Goal: Transaction & Acquisition: Purchase product/service

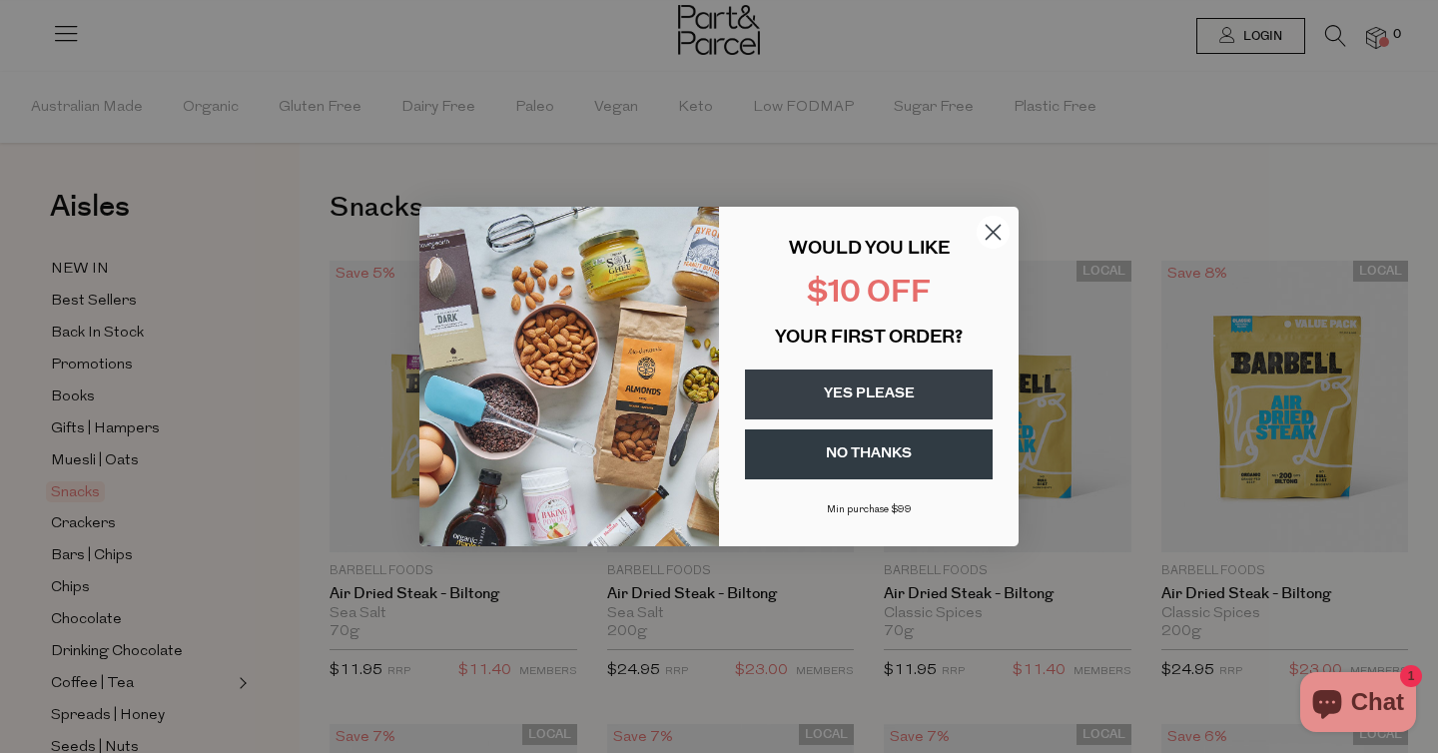
click at [990, 236] on icon "Close dialog" at bounding box center [994, 233] width 14 height 14
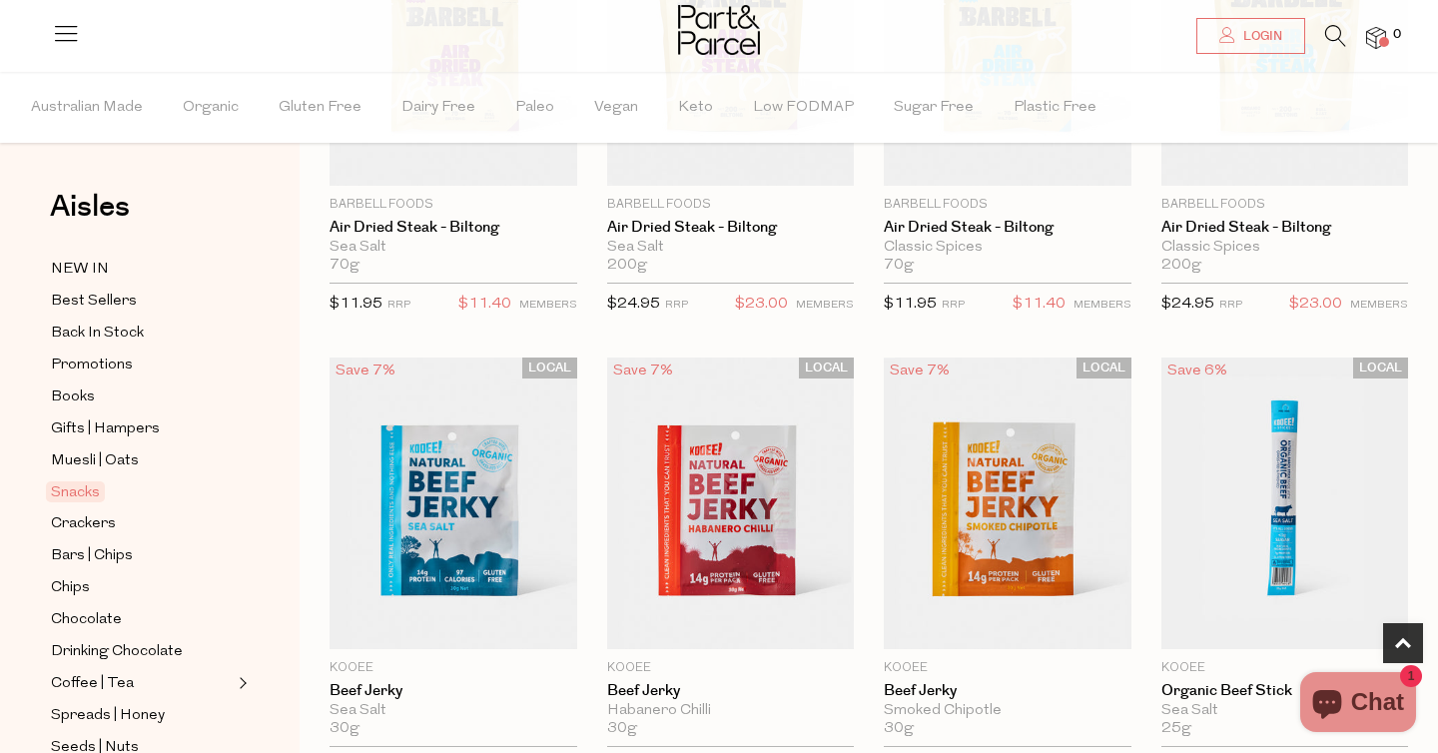
scroll to position [505, 0]
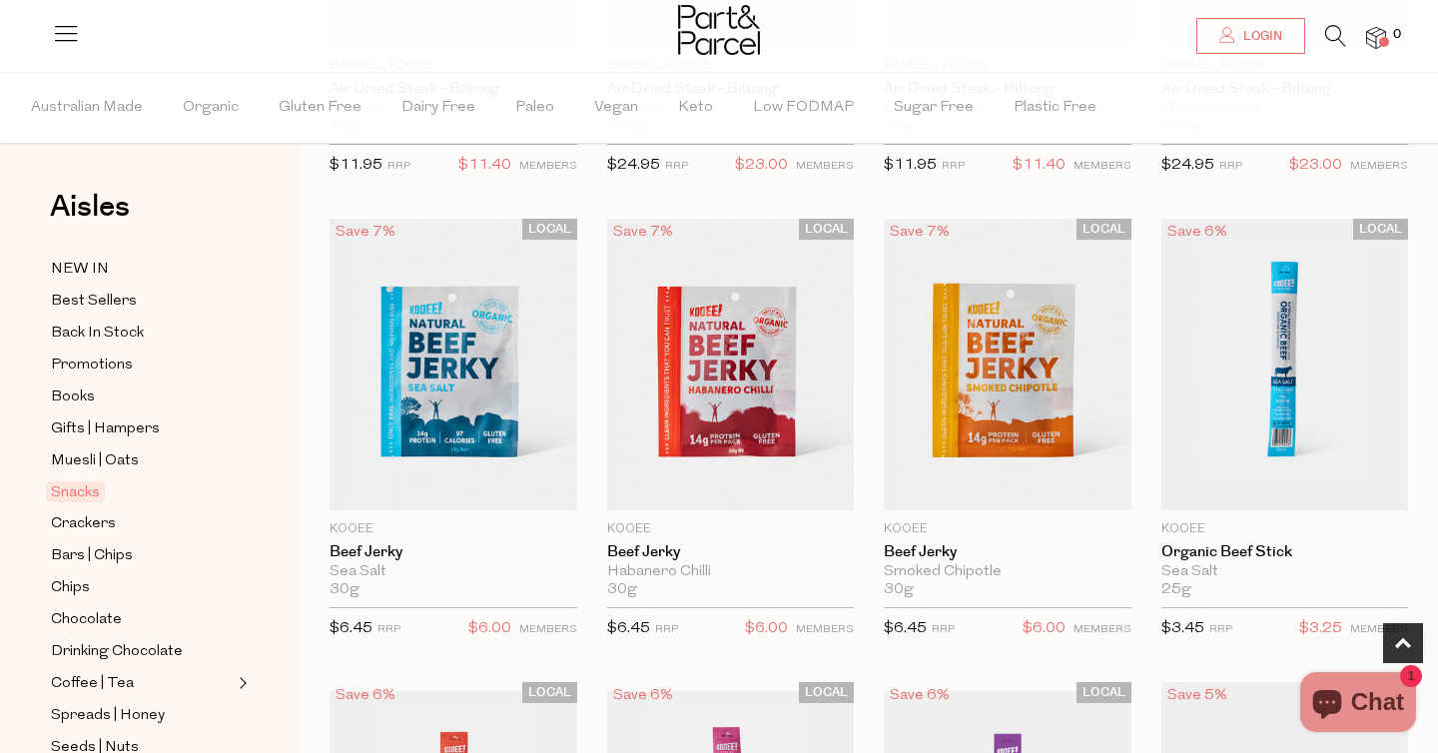
click at [705, 117] on li "Keto" at bounding box center [715, 107] width 75 height 71
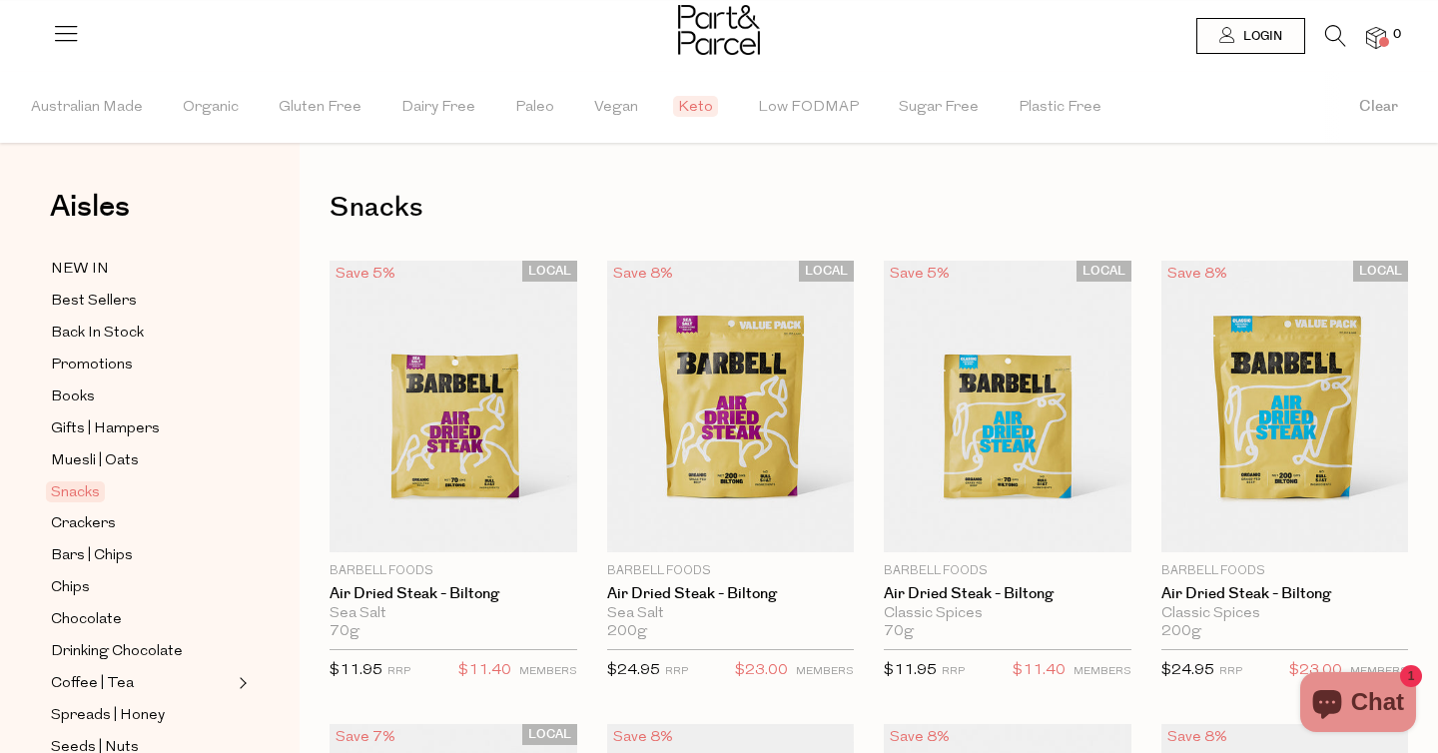
click at [1332, 33] on icon at bounding box center [1335, 36] width 21 height 22
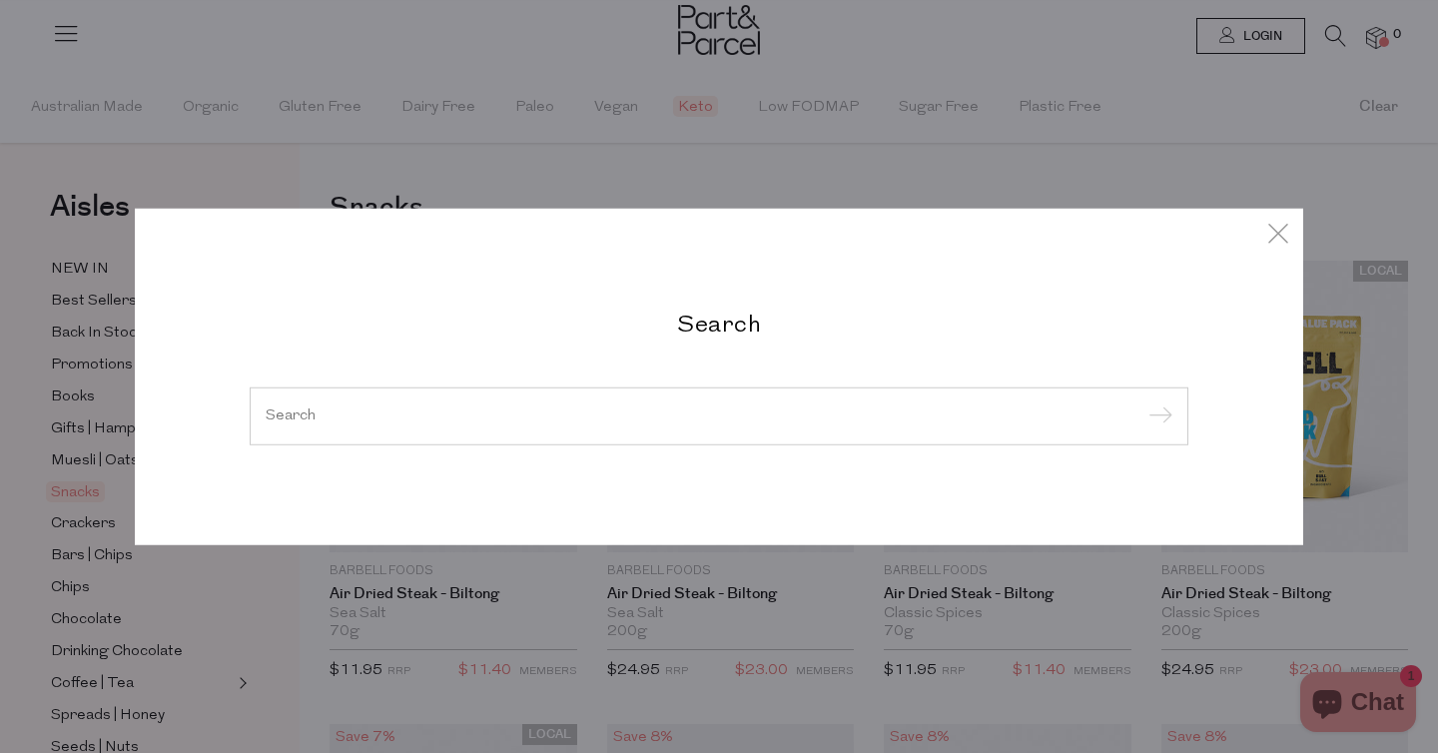
click at [501, 411] on input "search" at bounding box center [719, 415] width 907 height 15
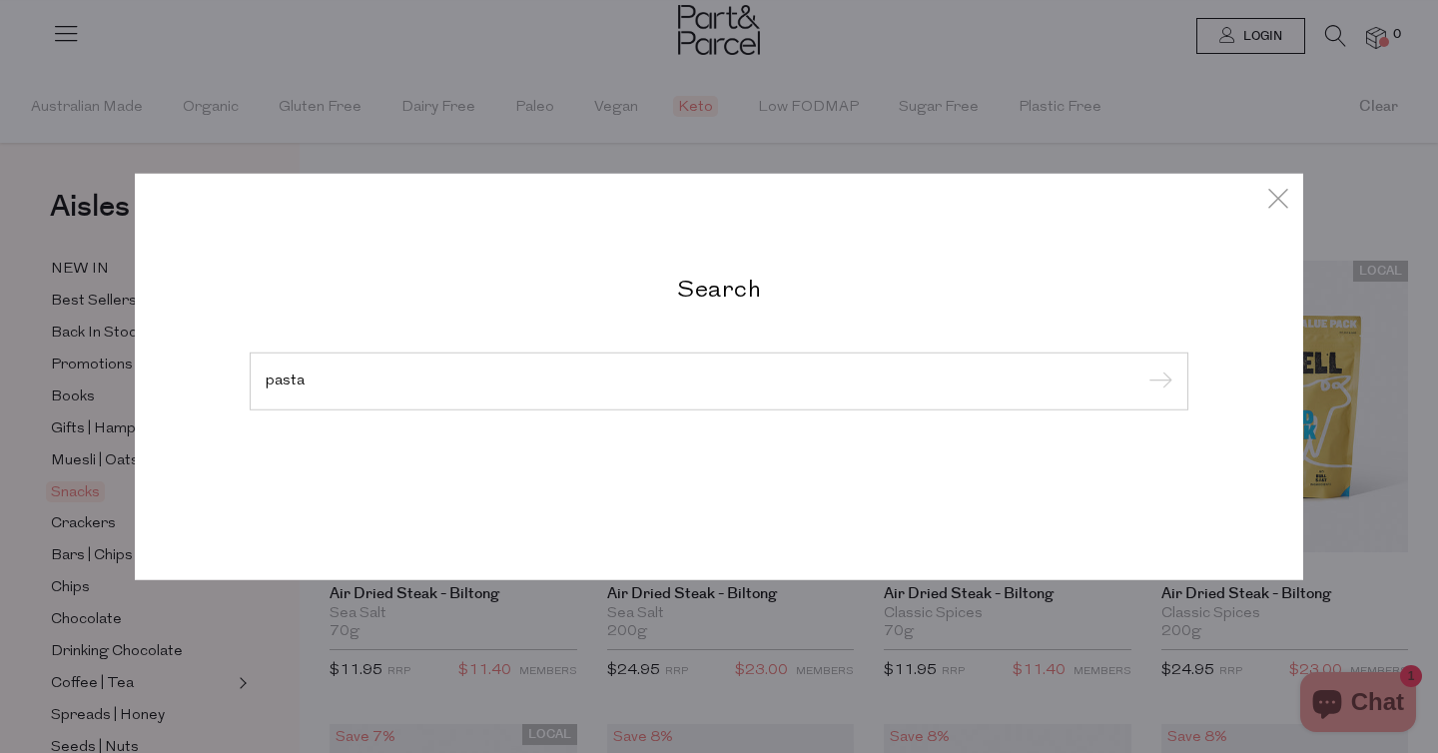
type input "pasta"
click at [1143, 368] on input "submit" at bounding box center [1158, 383] width 30 height 30
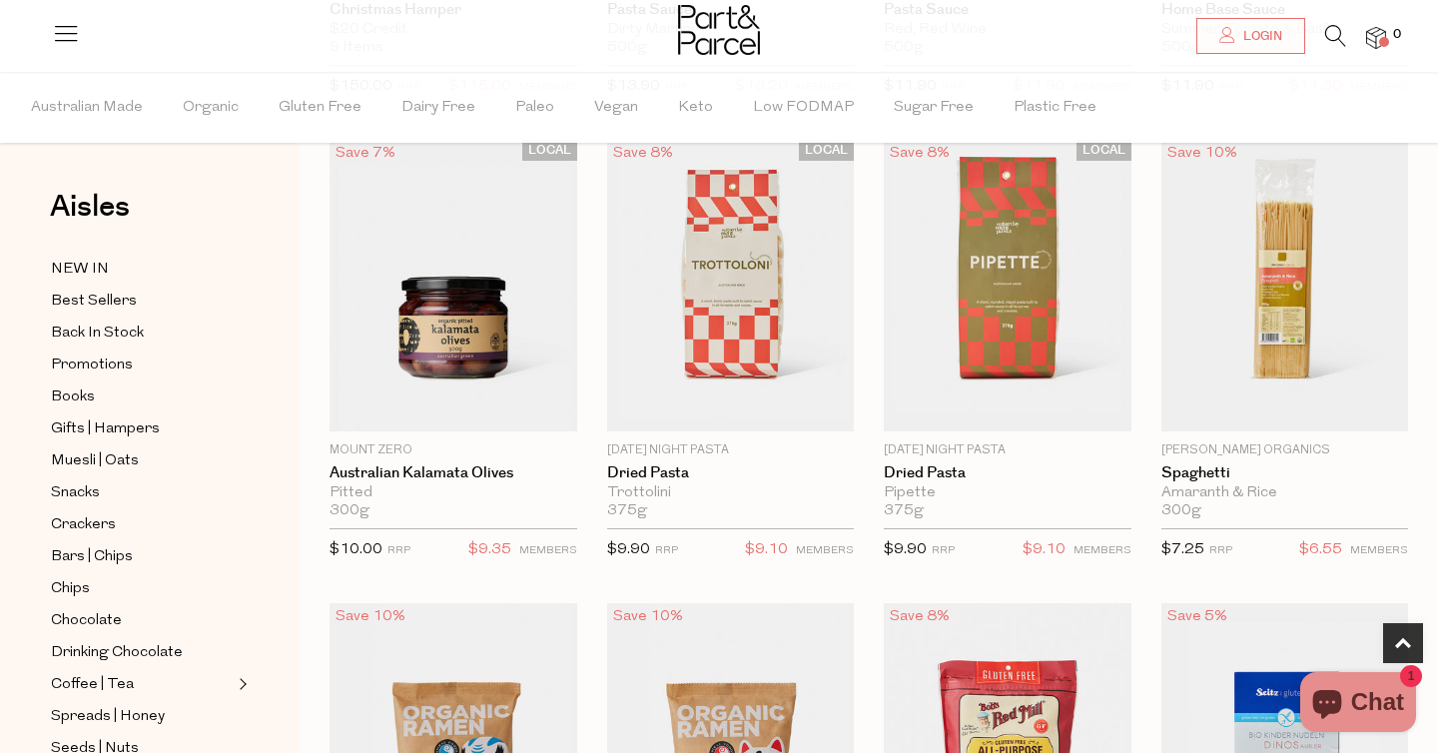
scroll to position [1031, 0]
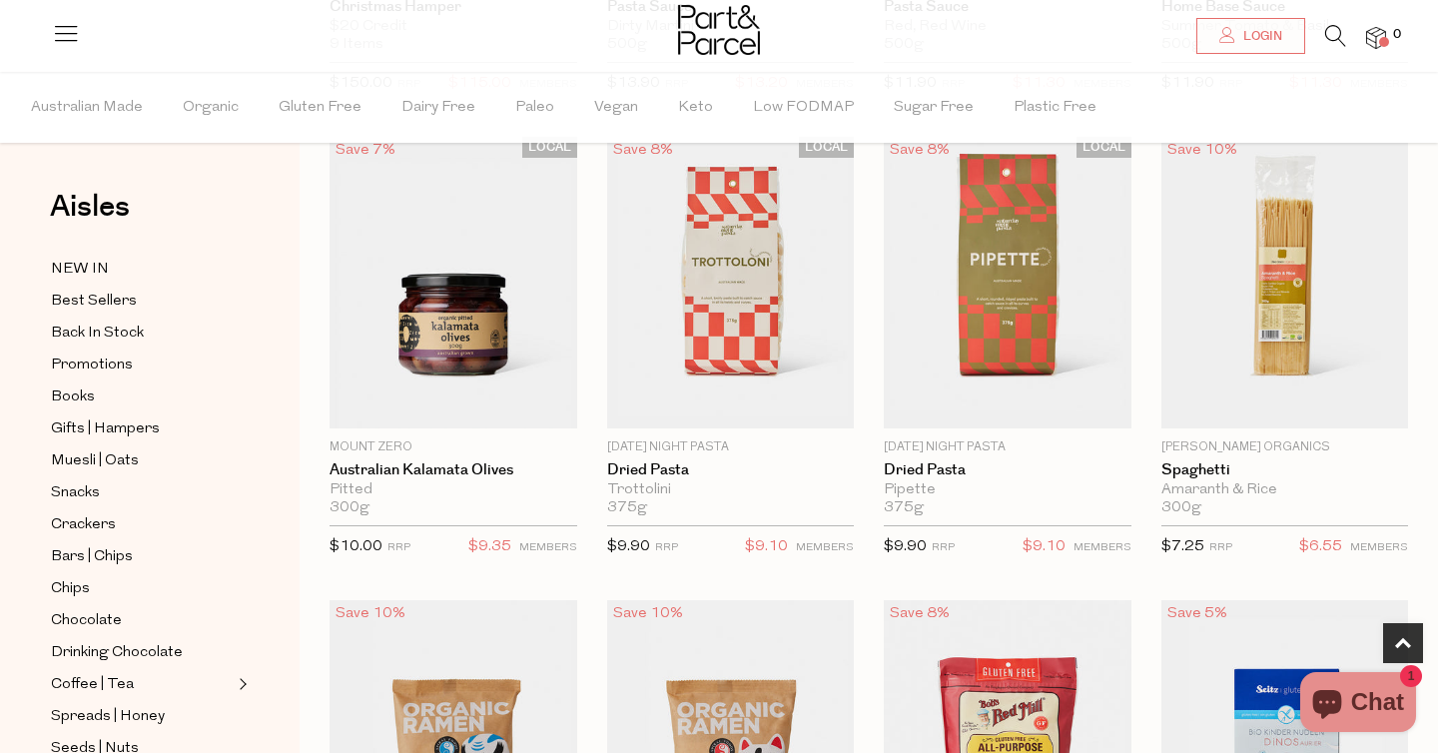
click at [72, 39] on icon at bounding box center [66, 33] width 28 height 28
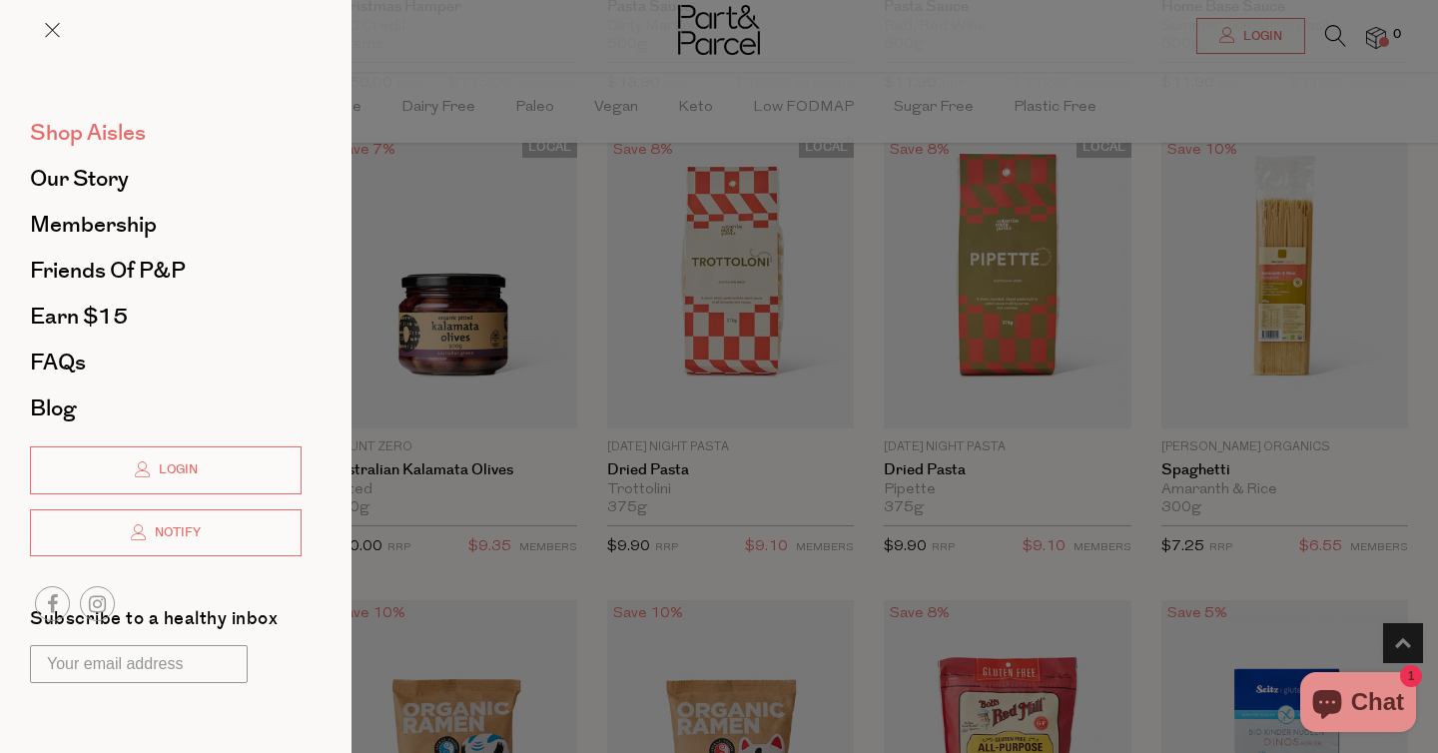
click at [119, 135] on span "Shop Aisles" at bounding box center [88, 133] width 116 height 32
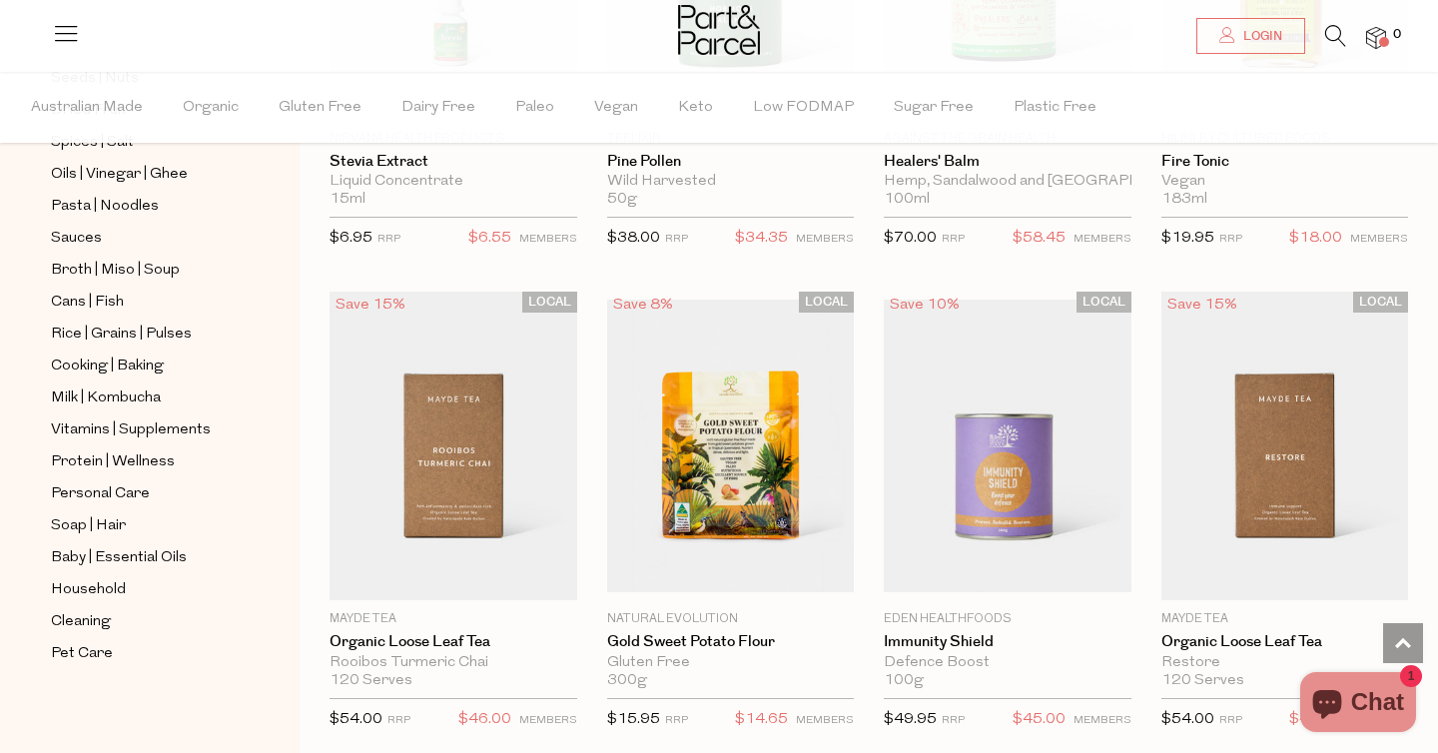
scroll to position [5096, 0]
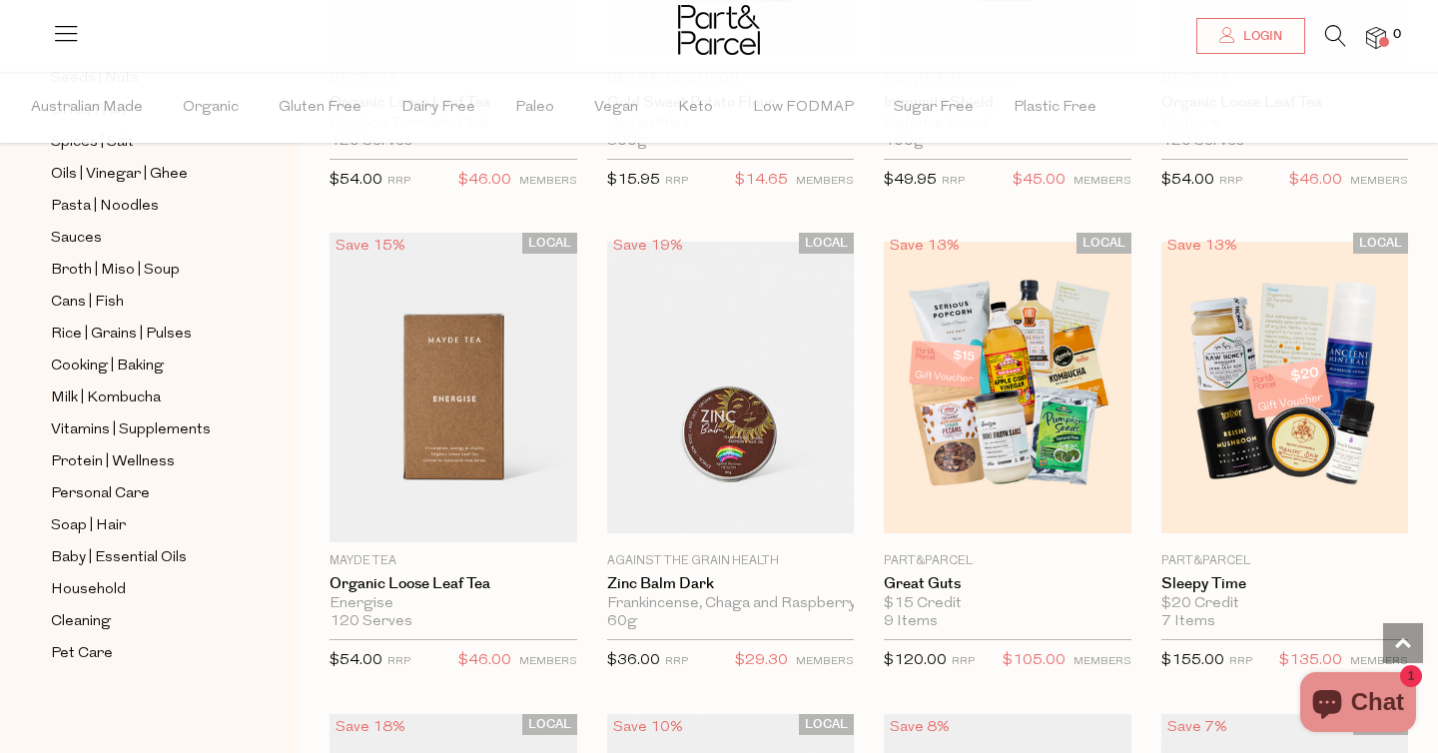
scroll to position [5623, 0]
click at [1329, 28] on icon at bounding box center [1335, 36] width 21 height 22
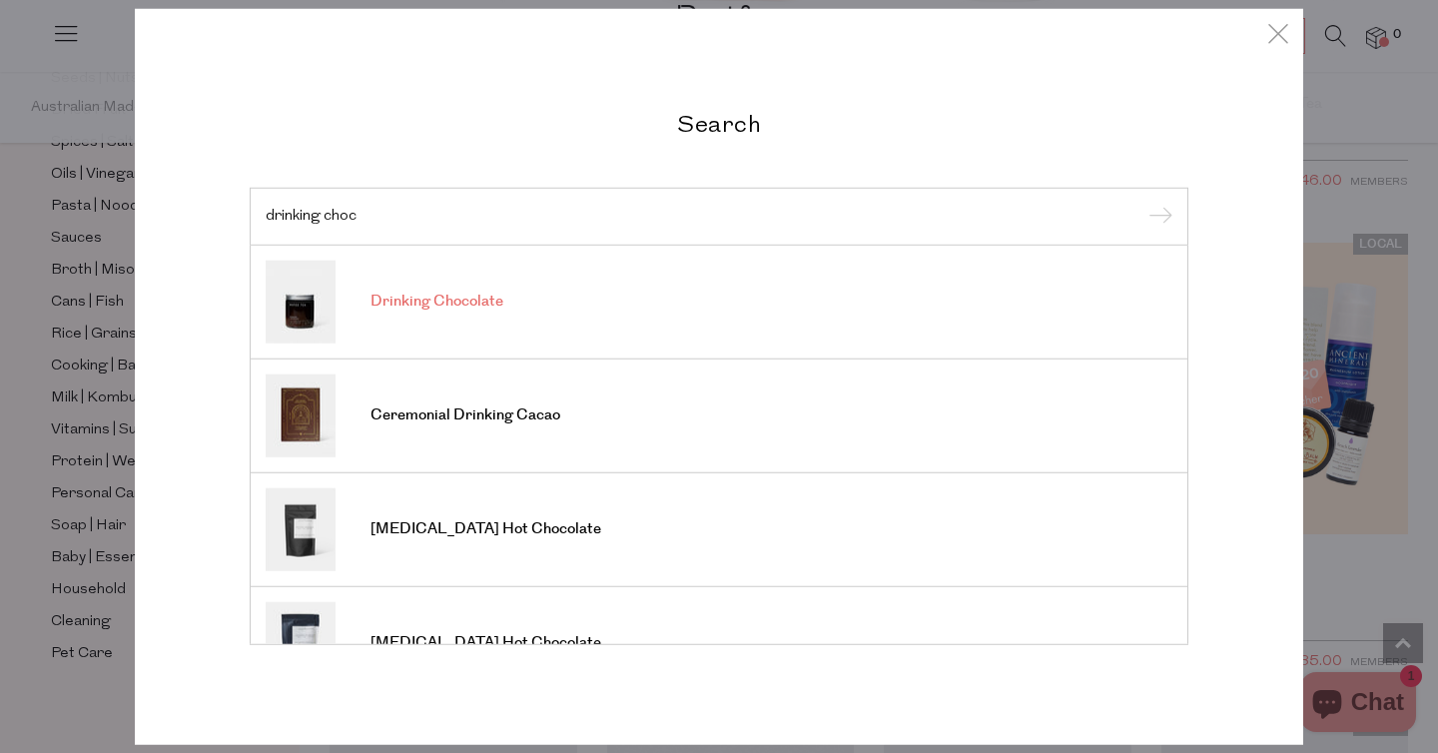
type input "drinking choc"
click at [786, 265] on link "Drinking Chocolate" at bounding box center [719, 301] width 907 height 83
